Goal: Information Seeking & Learning: Compare options

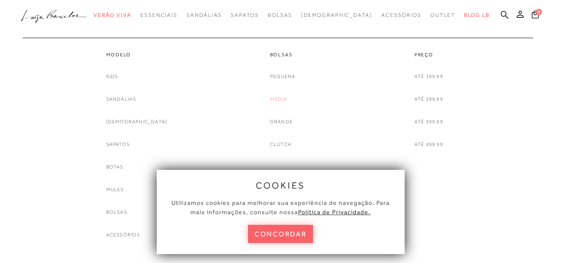
click at [280, 99] on link "Média" at bounding box center [278, 98] width 17 height 9
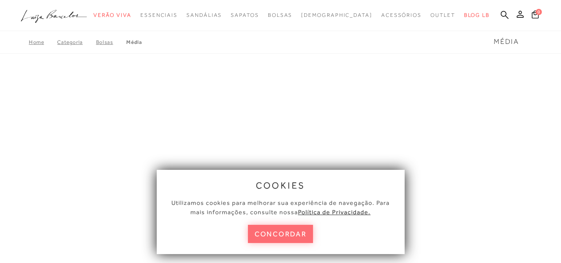
click at [296, 236] on button "concordar" at bounding box center [281, 234] width 66 height 18
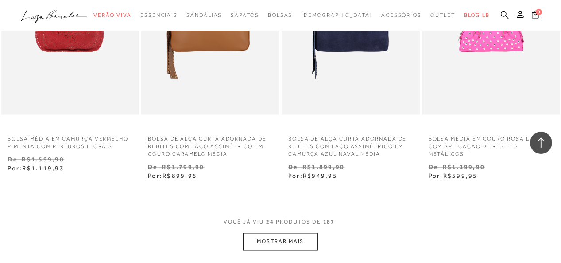
scroll to position [1574, 0]
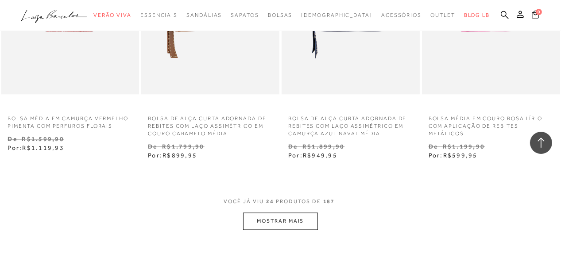
click at [296, 227] on button "MOSTRAR MAIS" at bounding box center [280, 221] width 74 height 17
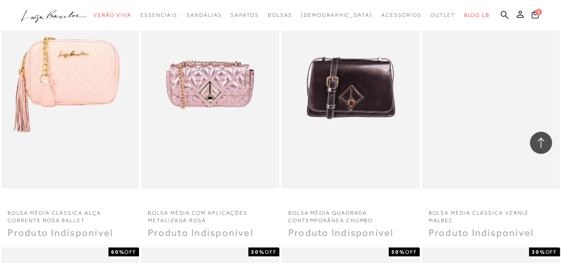
scroll to position [2903, 0]
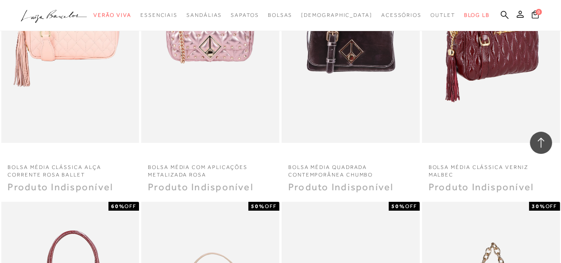
click at [483, 57] on img at bounding box center [491, 38] width 137 height 207
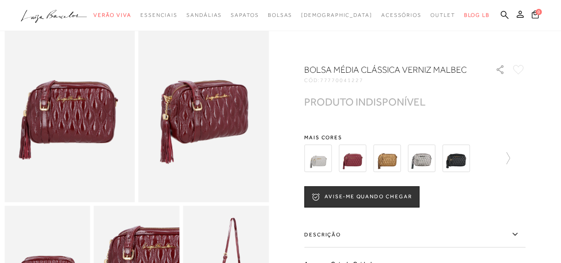
scroll to position [98, 0]
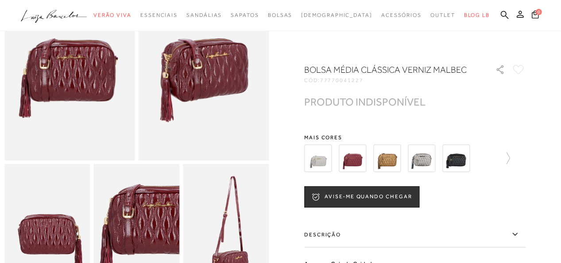
click at [458, 160] on img at bounding box center [455, 157] width 27 height 27
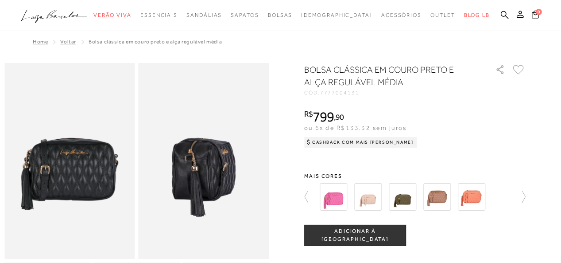
click at [438, 198] on img at bounding box center [436, 196] width 27 height 27
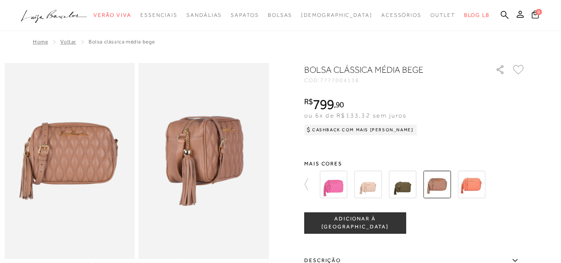
click at [405, 189] on div at bounding box center [420, 184] width 206 height 33
click at [405, 189] on img at bounding box center [402, 184] width 27 height 27
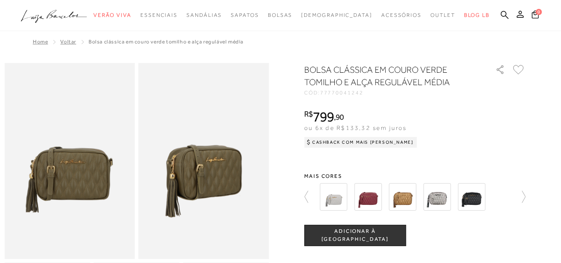
click at [473, 198] on img at bounding box center [471, 196] width 27 height 27
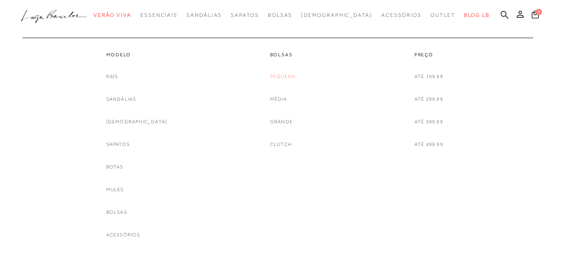
click at [283, 76] on link "Pequena" at bounding box center [282, 76] width 25 height 9
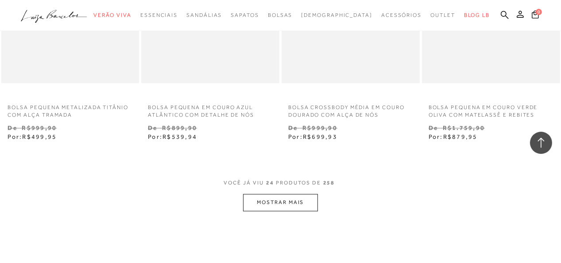
scroll to position [1624, 0]
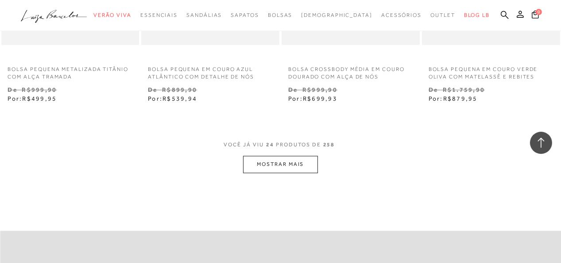
click at [286, 167] on button "MOSTRAR MAIS" at bounding box center [280, 164] width 74 height 17
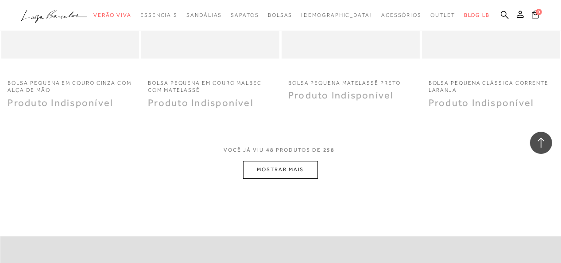
scroll to position [3248, 0]
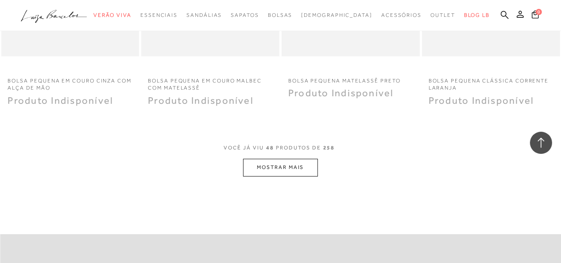
click at [291, 169] on button "MOSTRAR MAIS" at bounding box center [280, 167] width 74 height 17
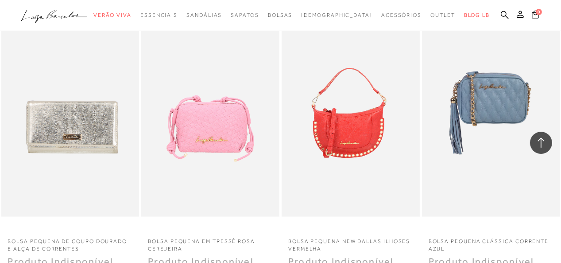
scroll to position [4724, 0]
